Goal: Information Seeking & Learning: Stay updated

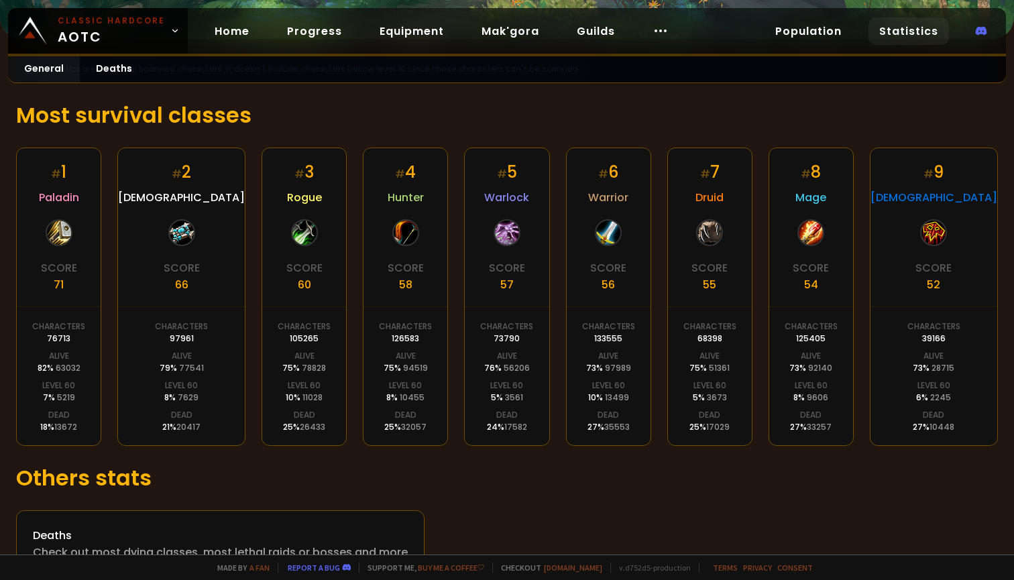
scroll to position [198, 0]
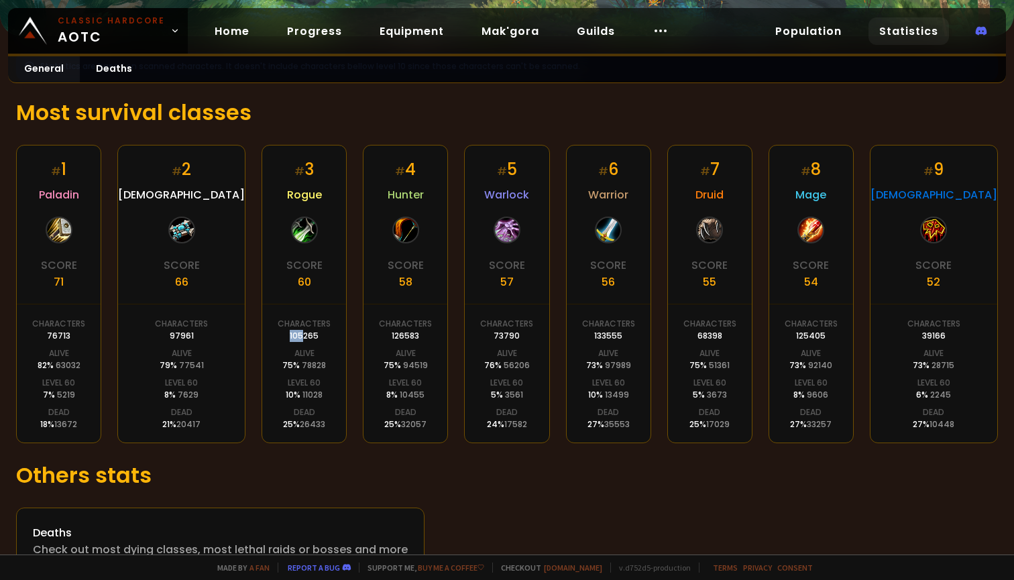
drag, startPoint x: 282, startPoint y: 336, endPoint x: 261, endPoint y: 335, distance: 20.8
click at [278, 335] on div "Characters 105265" at bounding box center [304, 330] width 53 height 24
click at [278, 341] on div "Characters 105265" at bounding box center [304, 330] width 53 height 24
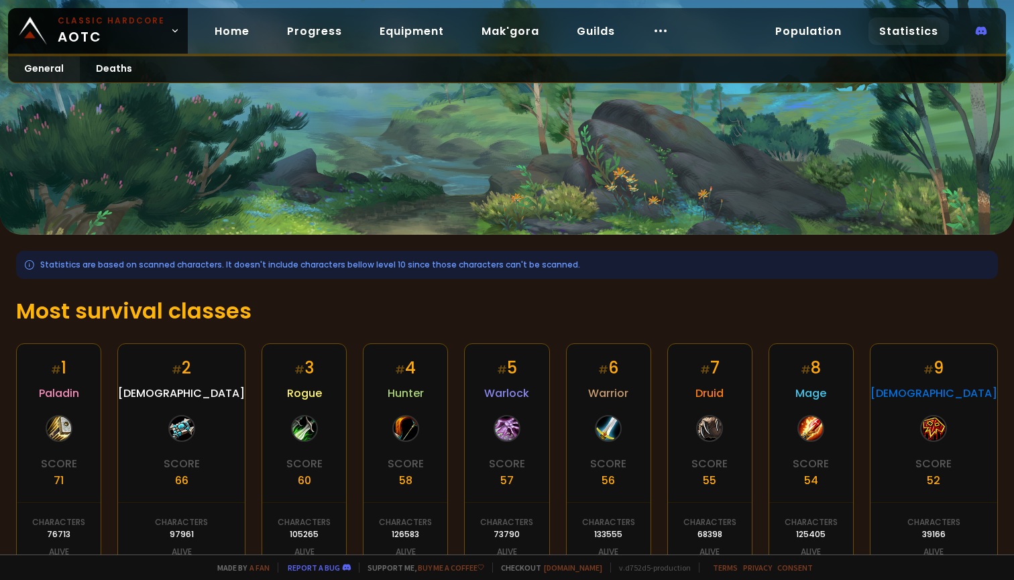
scroll to position [3, 0]
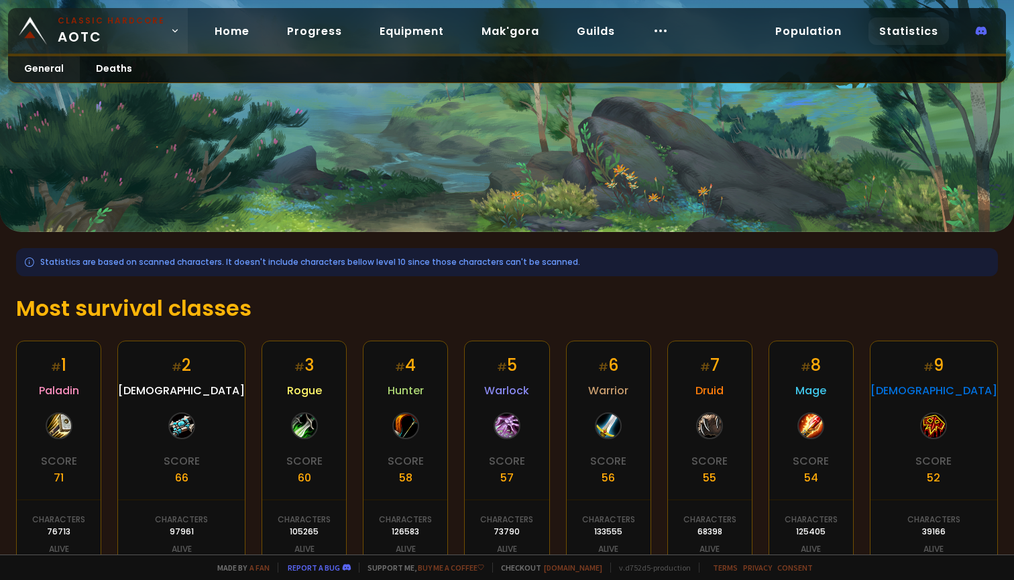
click at [121, 46] on span "Classic Hardcore AOTC" at bounding box center [111, 31] width 107 height 32
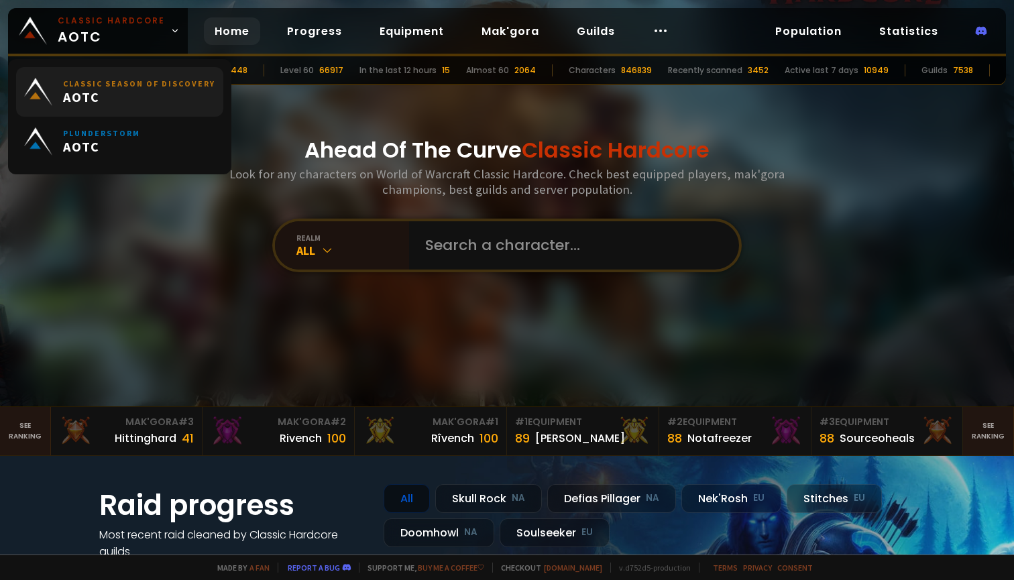
click at [130, 95] on span "AOTC" at bounding box center [139, 97] width 152 height 17
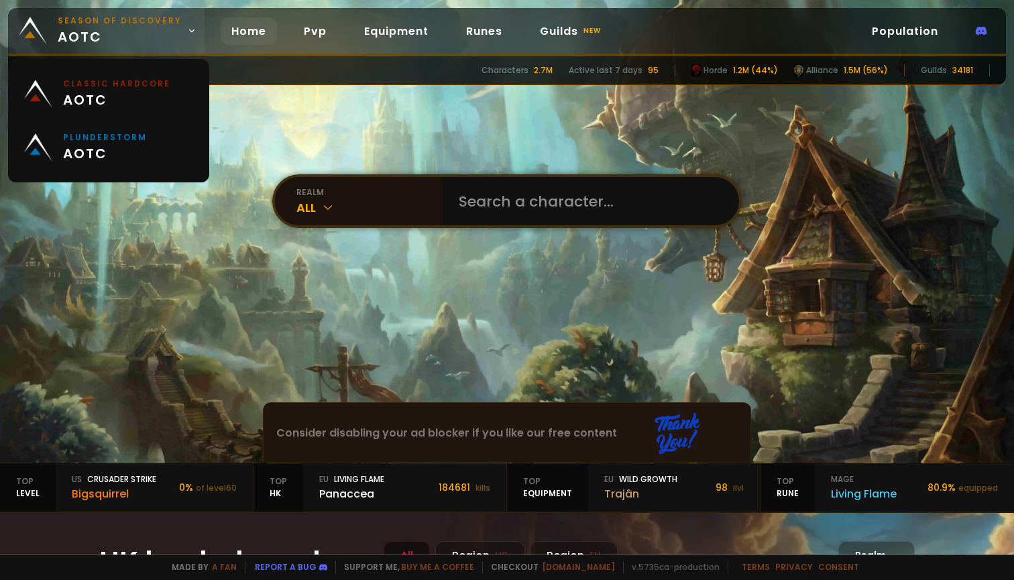
click at [54, 34] on link "Season of Discovery aotc" at bounding box center [106, 31] width 196 height 46
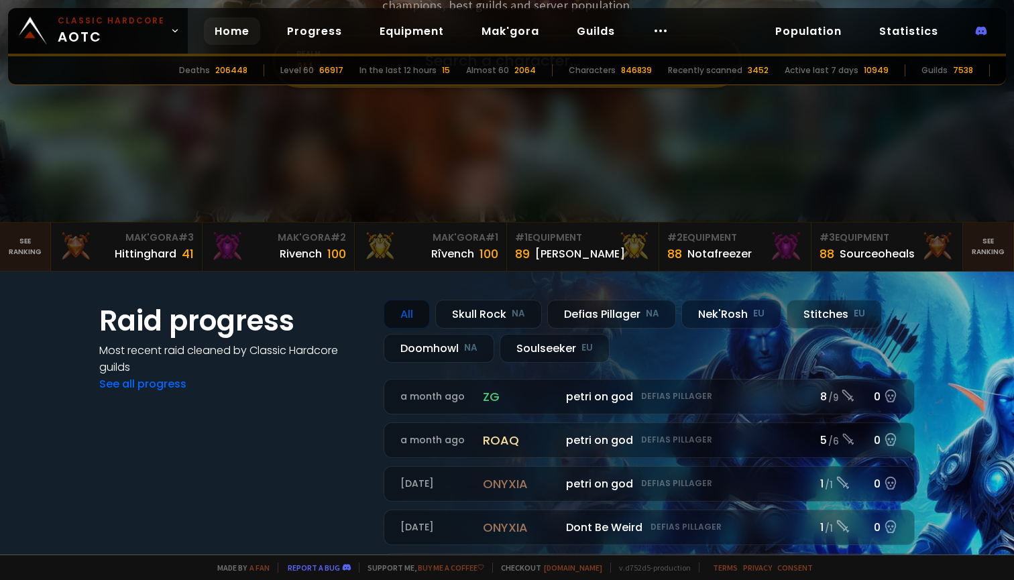
scroll to position [52, 0]
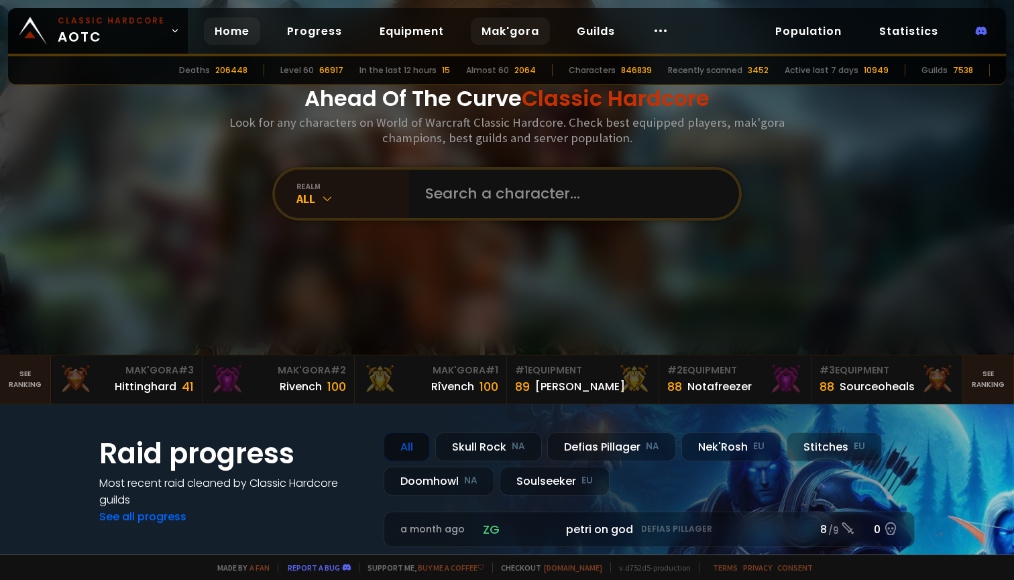
click at [510, 23] on link "Mak'gora" at bounding box center [510, 30] width 79 height 27
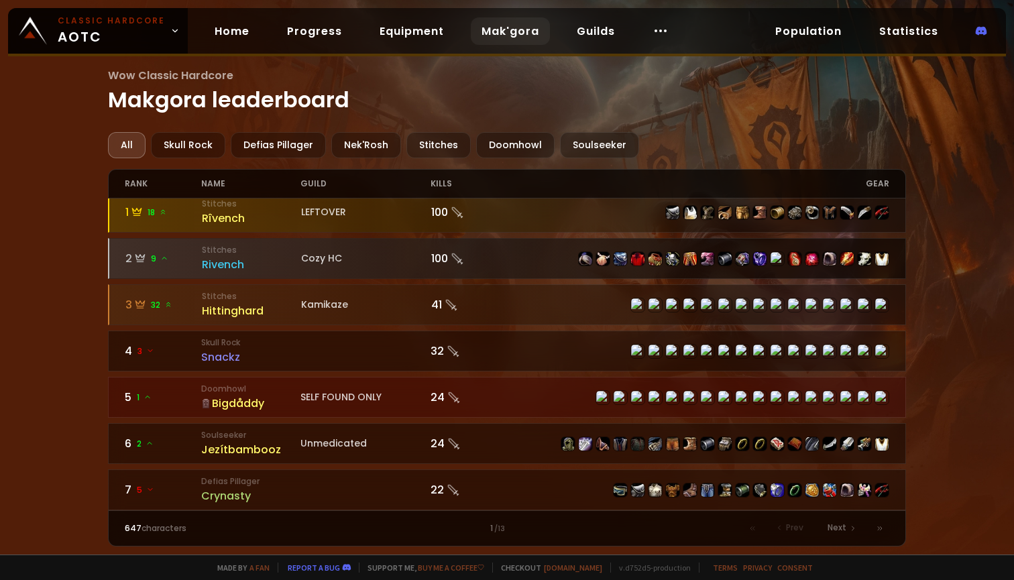
scroll to position [27, 0]
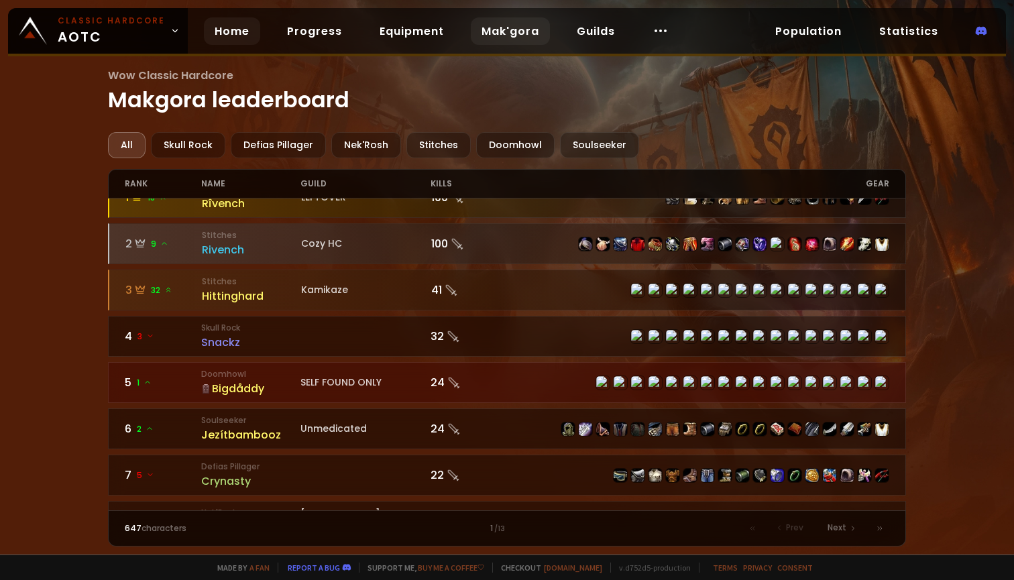
click at [219, 30] on link "Home" at bounding box center [232, 30] width 56 height 27
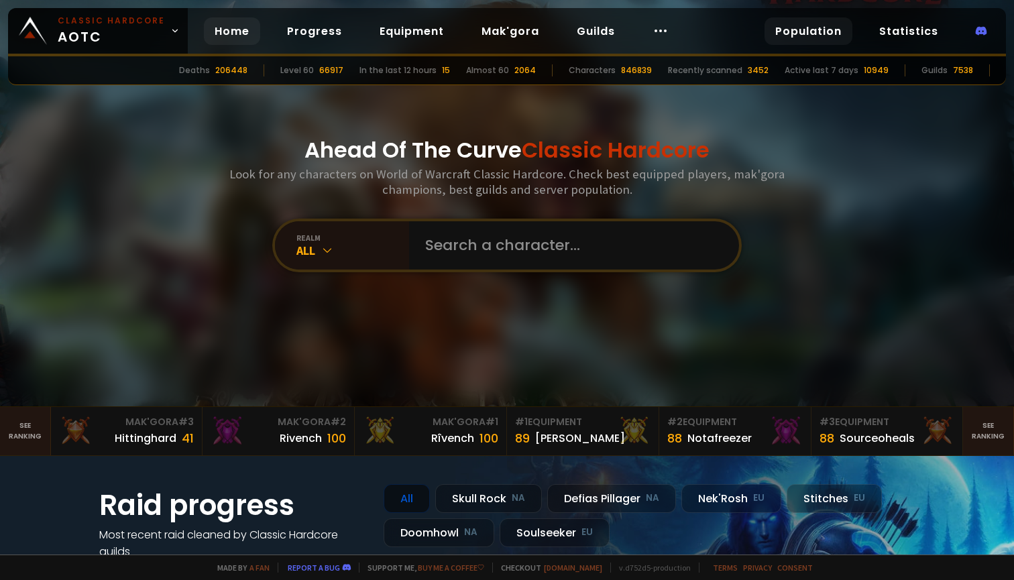
click at [819, 37] on link "Population" at bounding box center [808, 30] width 88 height 27
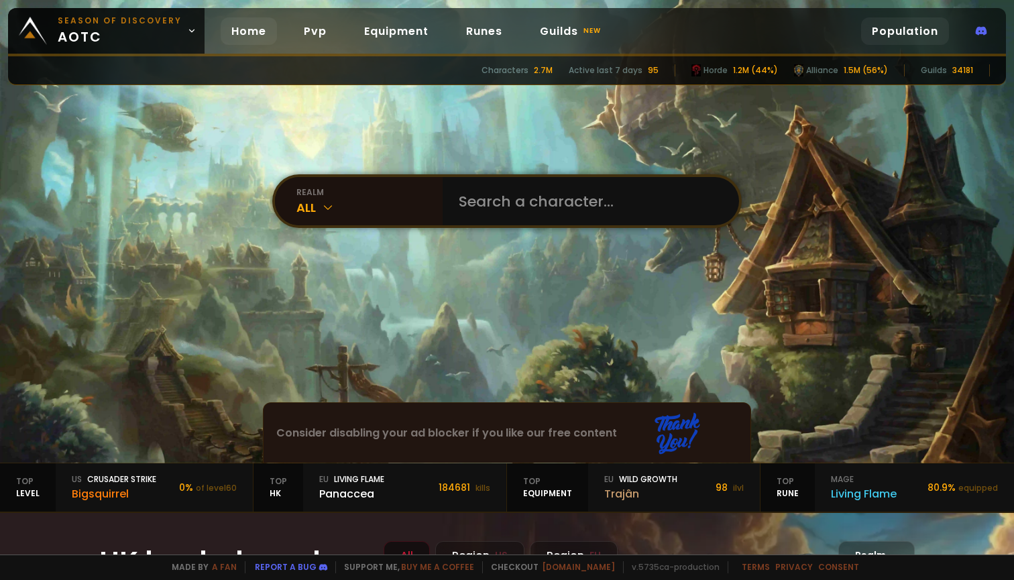
click at [887, 36] on link "Population" at bounding box center [905, 30] width 88 height 27
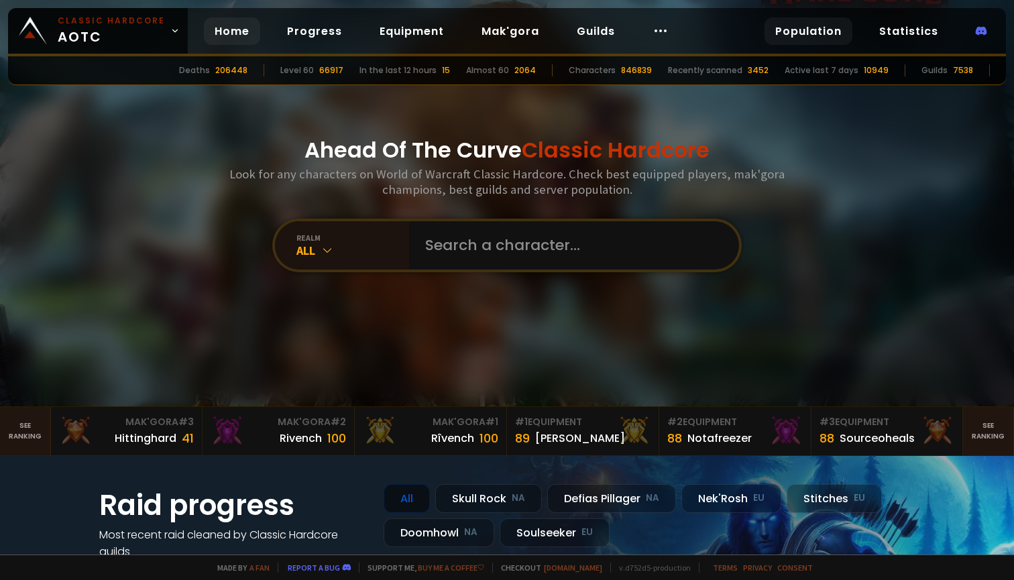
click at [805, 34] on link "Population" at bounding box center [808, 30] width 88 height 27
click at [869, 30] on div "Population Statistics" at bounding box center [880, 30] width 249 height 27
click at [881, 30] on link "Statistics" at bounding box center [908, 30] width 80 height 27
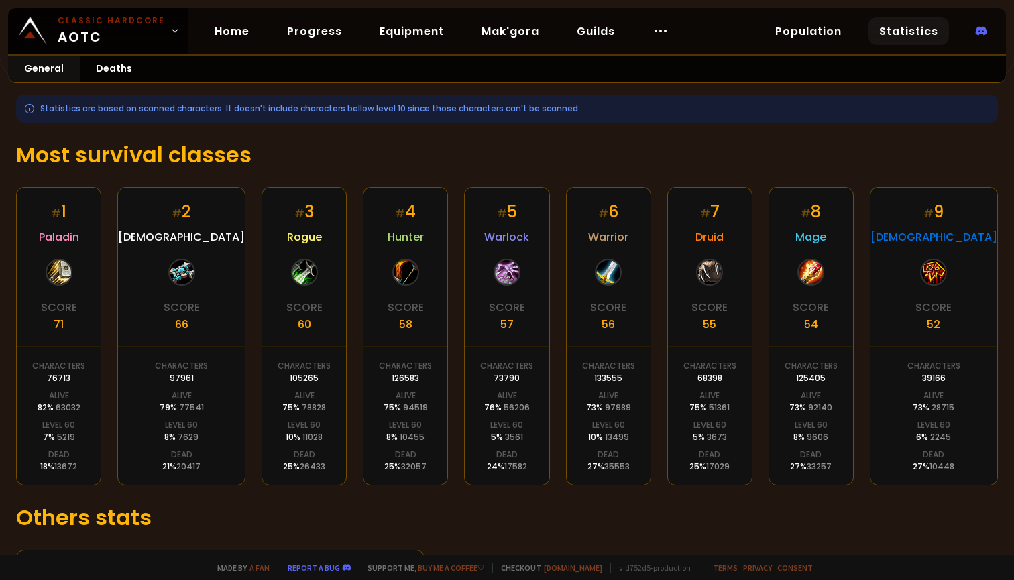
scroll to position [154, 0]
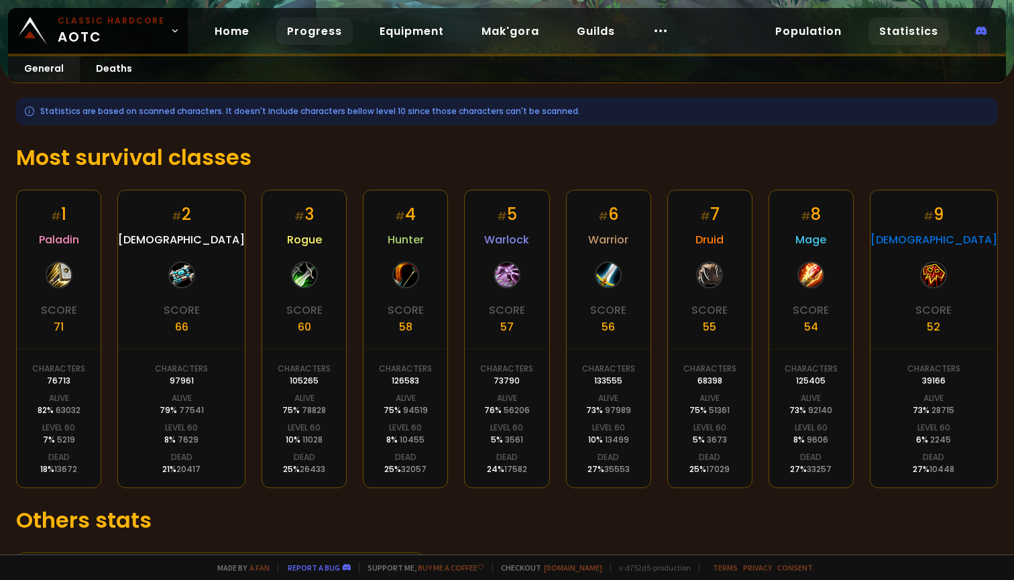
click at [306, 28] on link "Progress" at bounding box center [314, 30] width 76 height 27
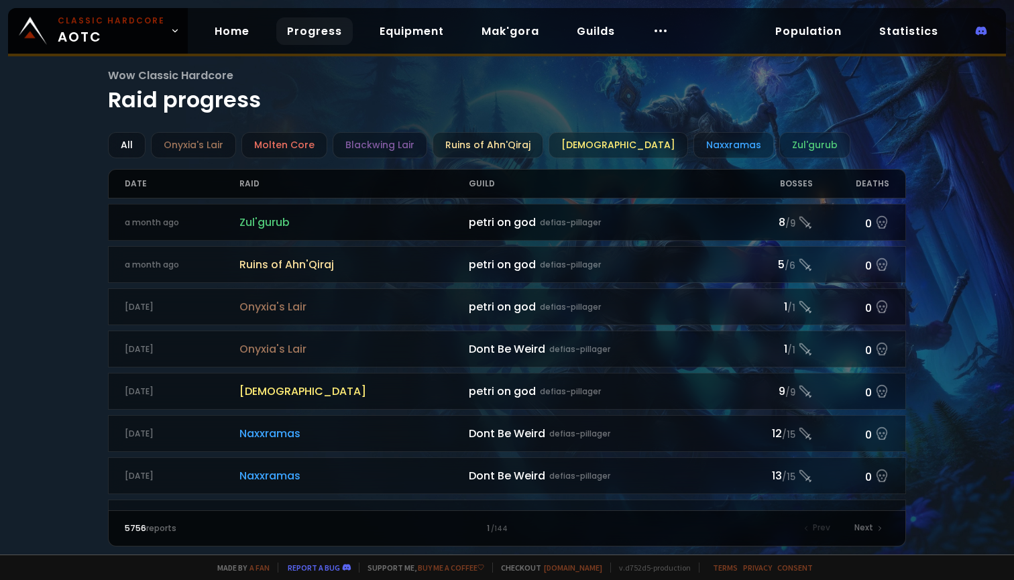
click at [800, 220] on polyline at bounding box center [804, 221] width 9 height 9
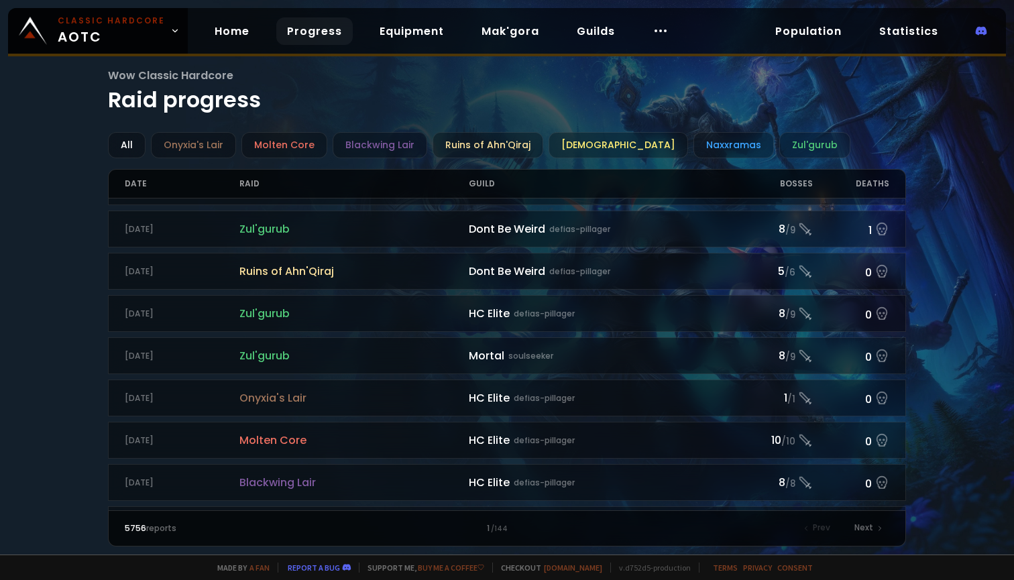
scroll to position [755, 0]
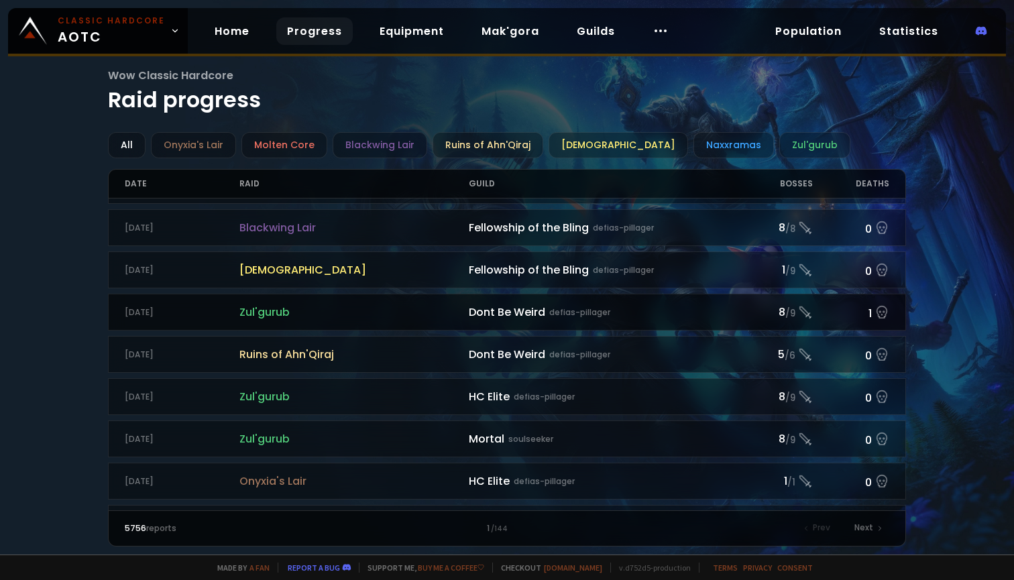
click at [859, 315] on div "1" at bounding box center [851, 311] width 76 height 19
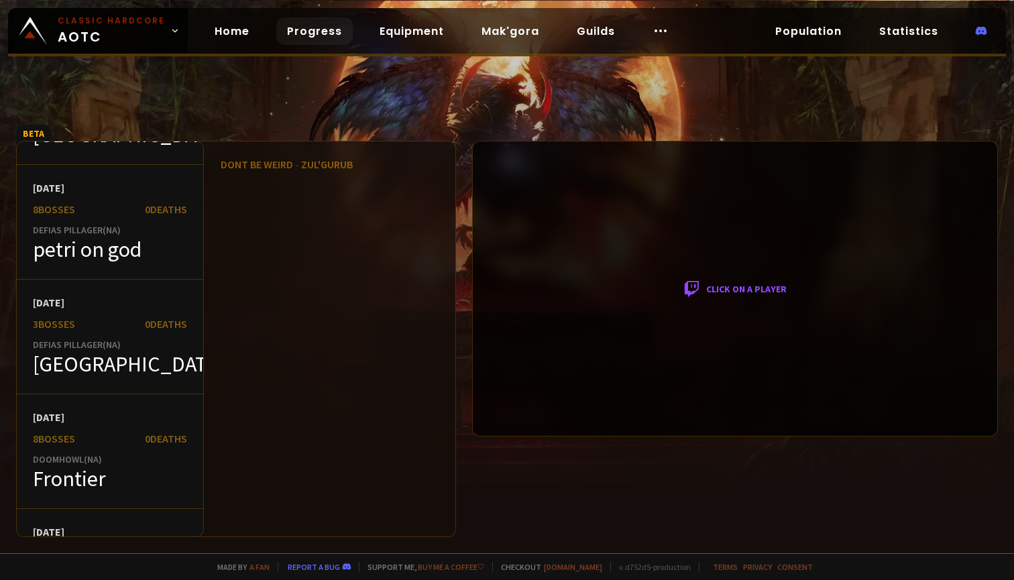
scroll to position [3633, 0]
